Goal: Task Accomplishment & Management: Manage account settings

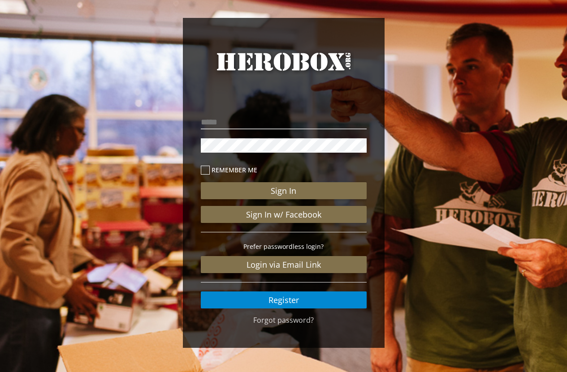
drag, startPoint x: 292, startPoint y: 131, endPoint x: 301, endPoint y: 125, distance: 10.6
click at [293, 131] on p at bounding box center [284, 122] width 166 height 19
click at [302, 124] on input "email" at bounding box center [284, 122] width 166 height 14
type input "**********"
click at [208, 167] on icon at bounding box center [205, 170] width 9 height 9
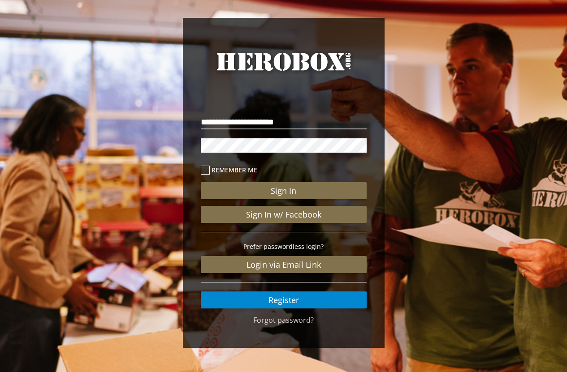
click at [207, 172] on icon at bounding box center [205, 170] width 9 height 9
click at [203, 169] on icon at bounding box center [205, 170] width 9 height 9
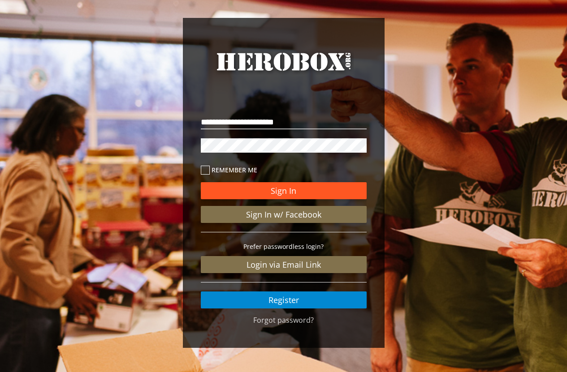
click at [272, 190] on button "Sign In" at bounding box center [284, 190] width 166 height 17
click at [267, 184] on button "Sign In" at bounding box center [284, 190] width 166 height 17
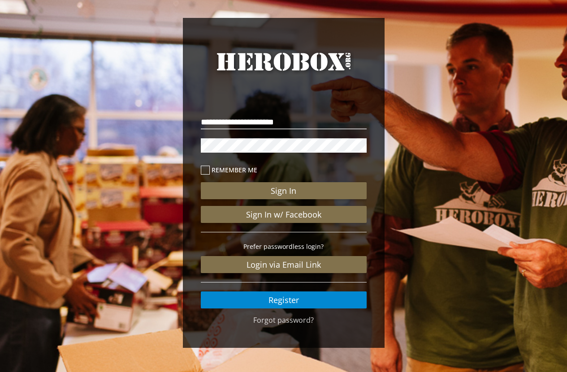
click at [263, 181] on div "Sign In Sign In w/ Facebook Prefer passwordless login? Login via Email Link Reg…" at bounding box center [284, 233] width 166 height 149
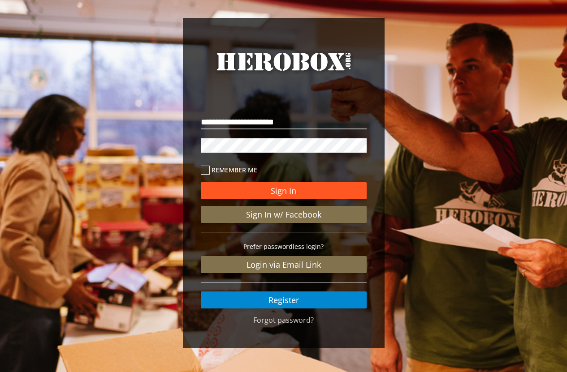
click at [266, 185] on button "Sign In" at bounding box center [284, 190] width 166 height 17
click at [296, 187] on button "Sign In" at bounding box center [284, 190] width 166 height 17
click at [301, 184] on button "Sign In" at bounding box center [284, 190] width 166 height 17
click at [289, 187] on button "Sign In" at bounding box center [284, 190] width 166 height 17
